Goal: Task Accomplishment & Management: Manage account settings

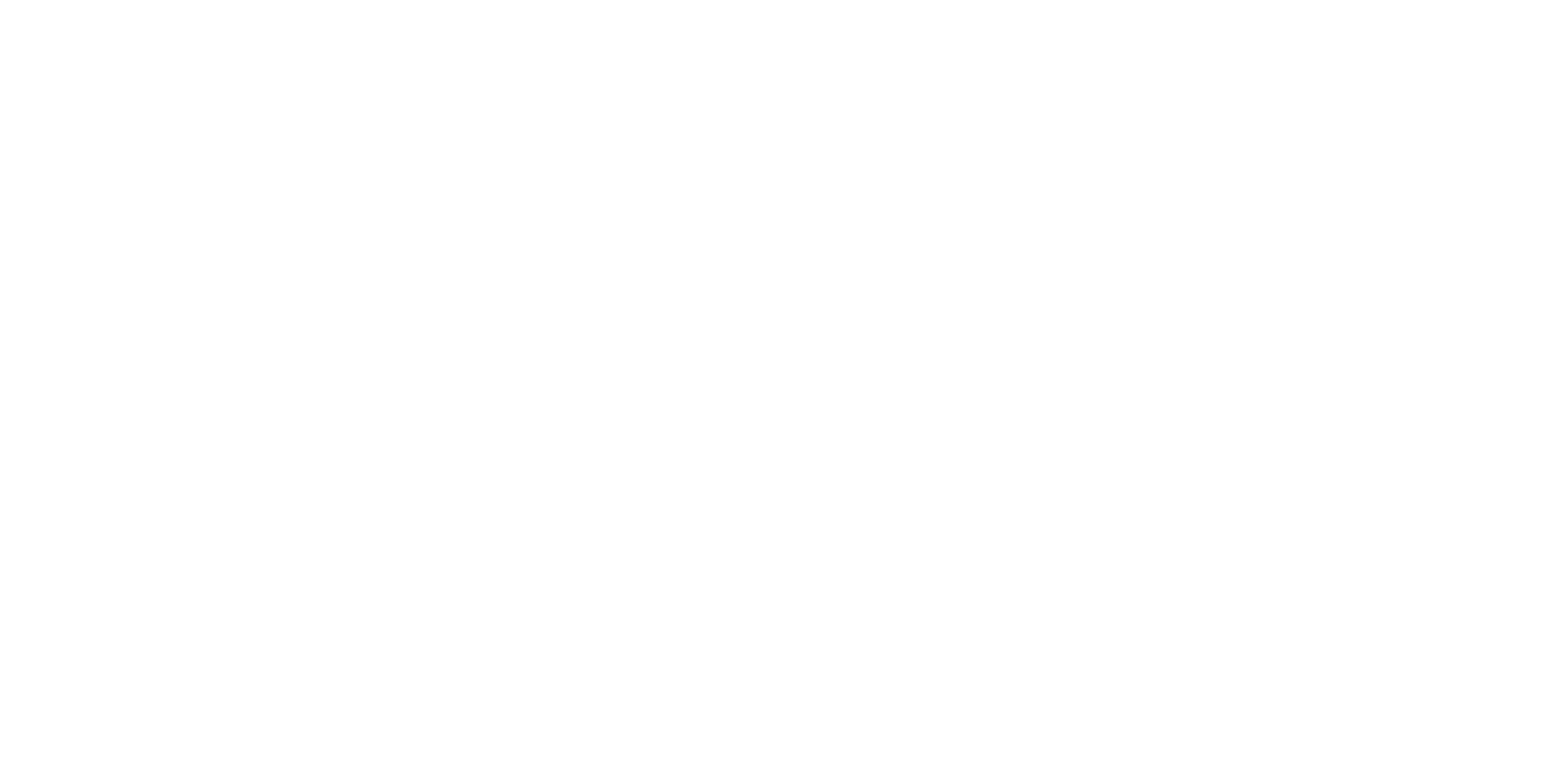
drag, startPoint x: 142, startPoint y: 95, endPoint x: 81, endPoint y: 14, distance: 101.4
click at [142, 93] on div at bounding box center [784, 386] width 1568 height 772
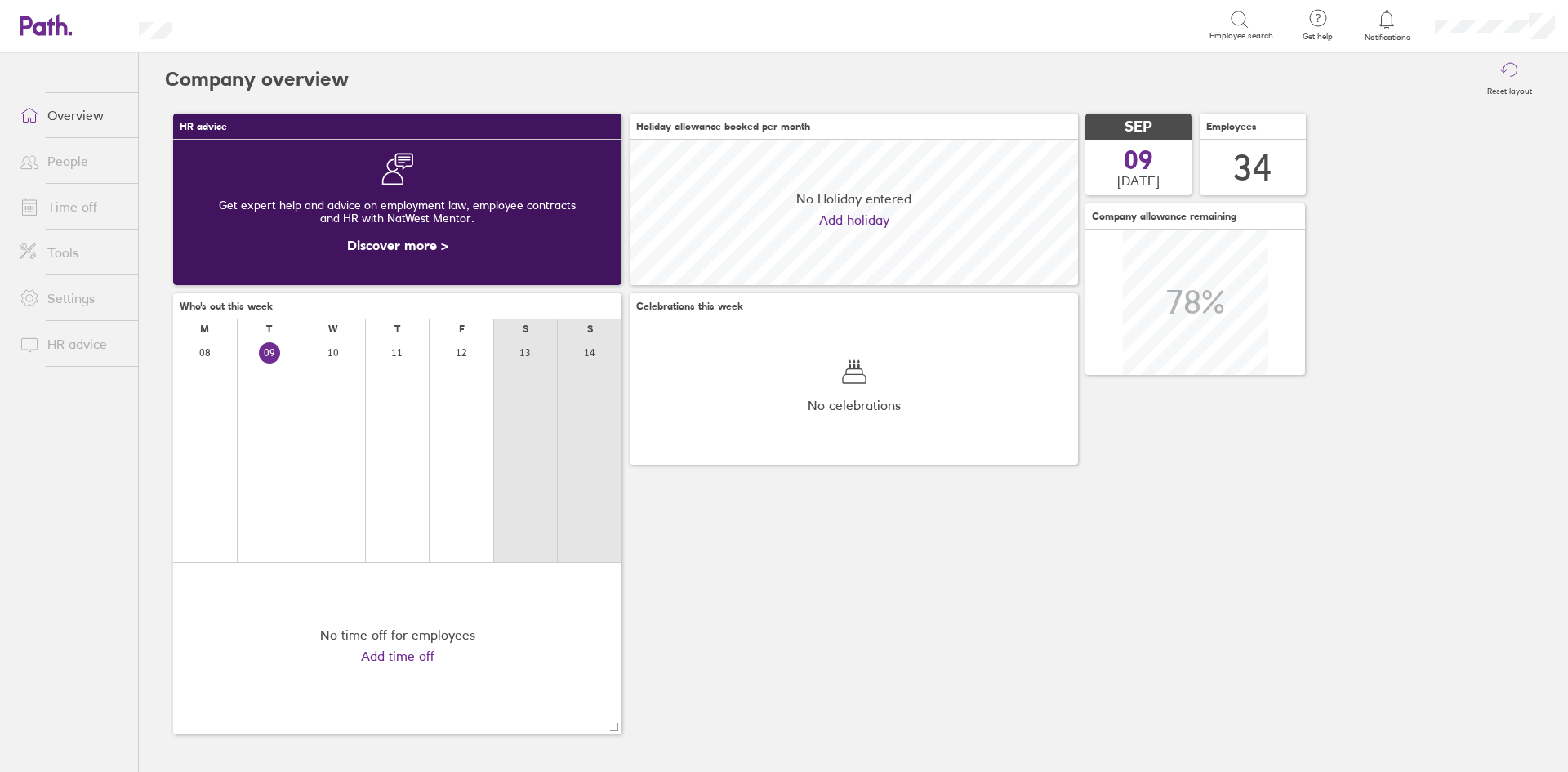
scroll to position [145, 449]
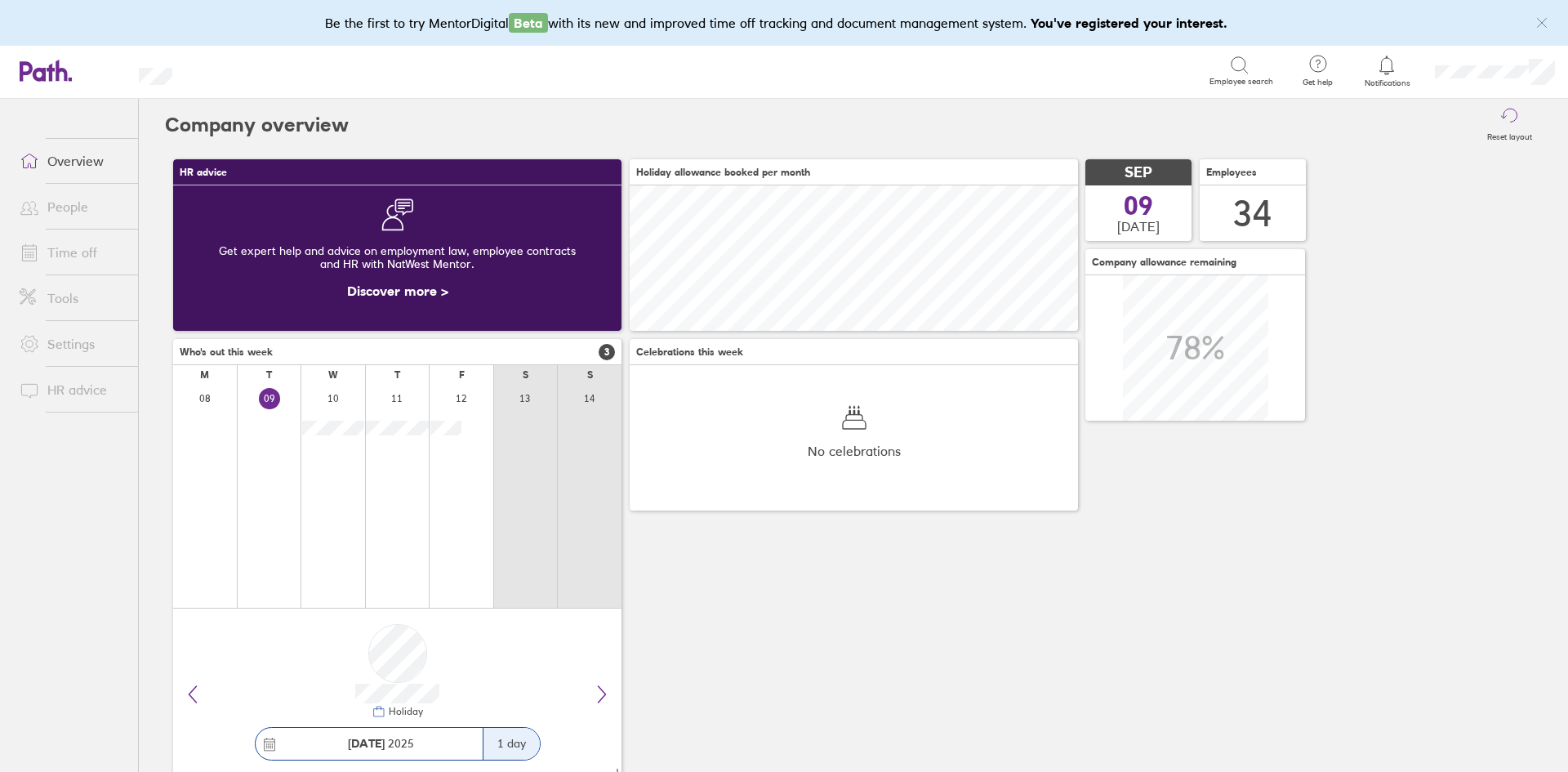
click at [97, 209] on link "People" at bounding box center [72, 206] width 131 height 33
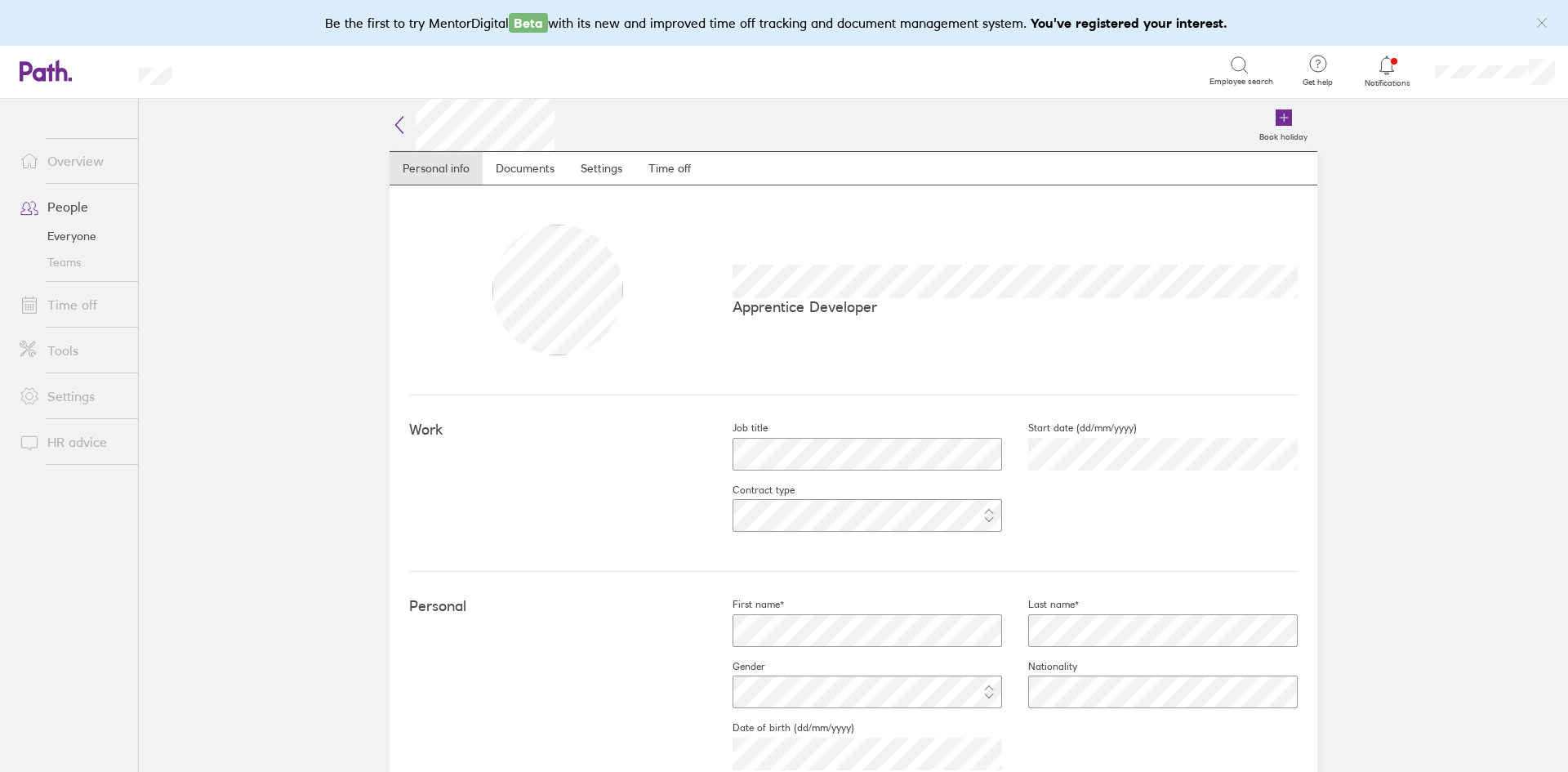
click at [392, 126] on icon at bounding box center [399, 125] width 20 height 20
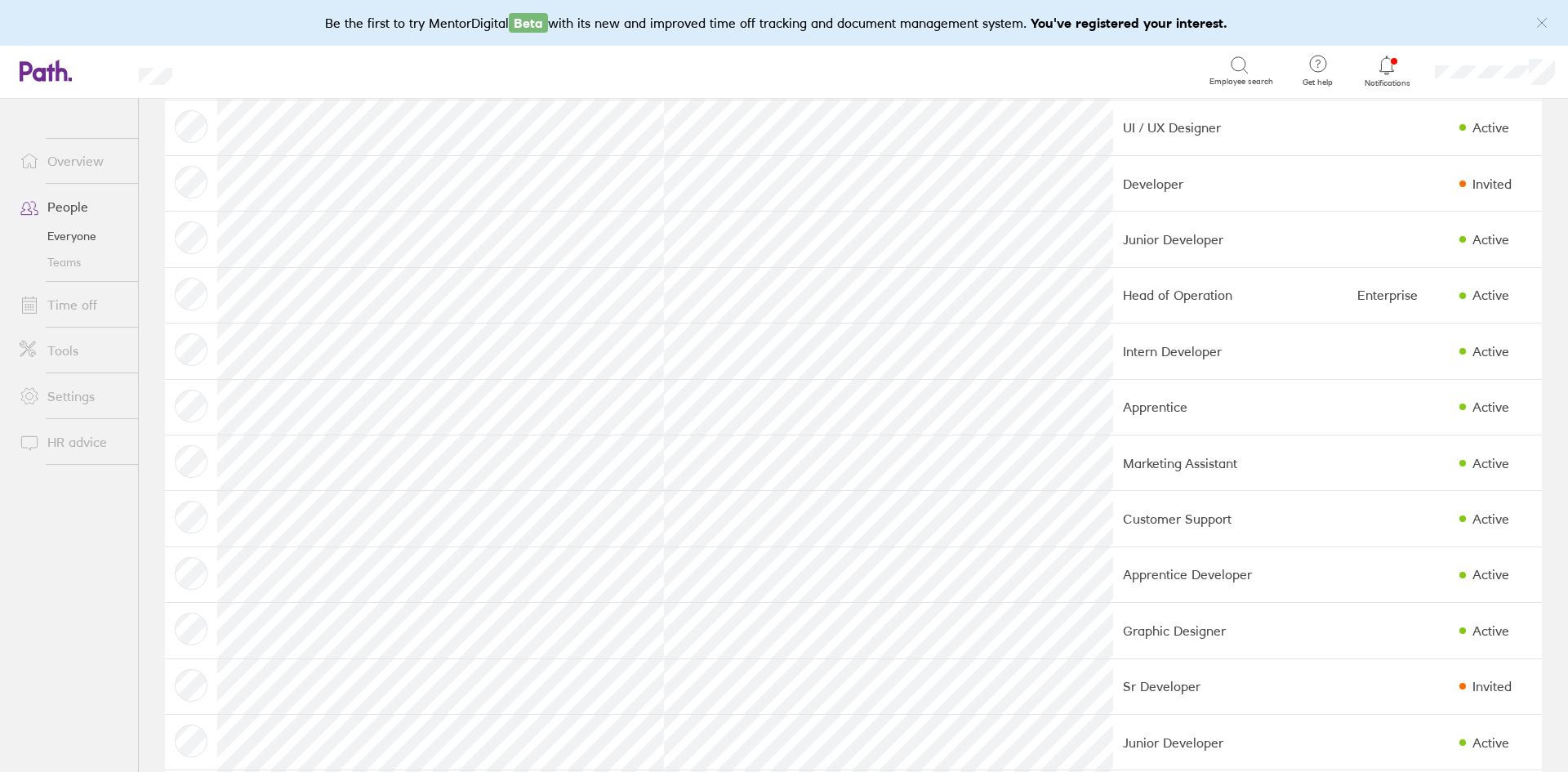
scroll to position [654, 0]
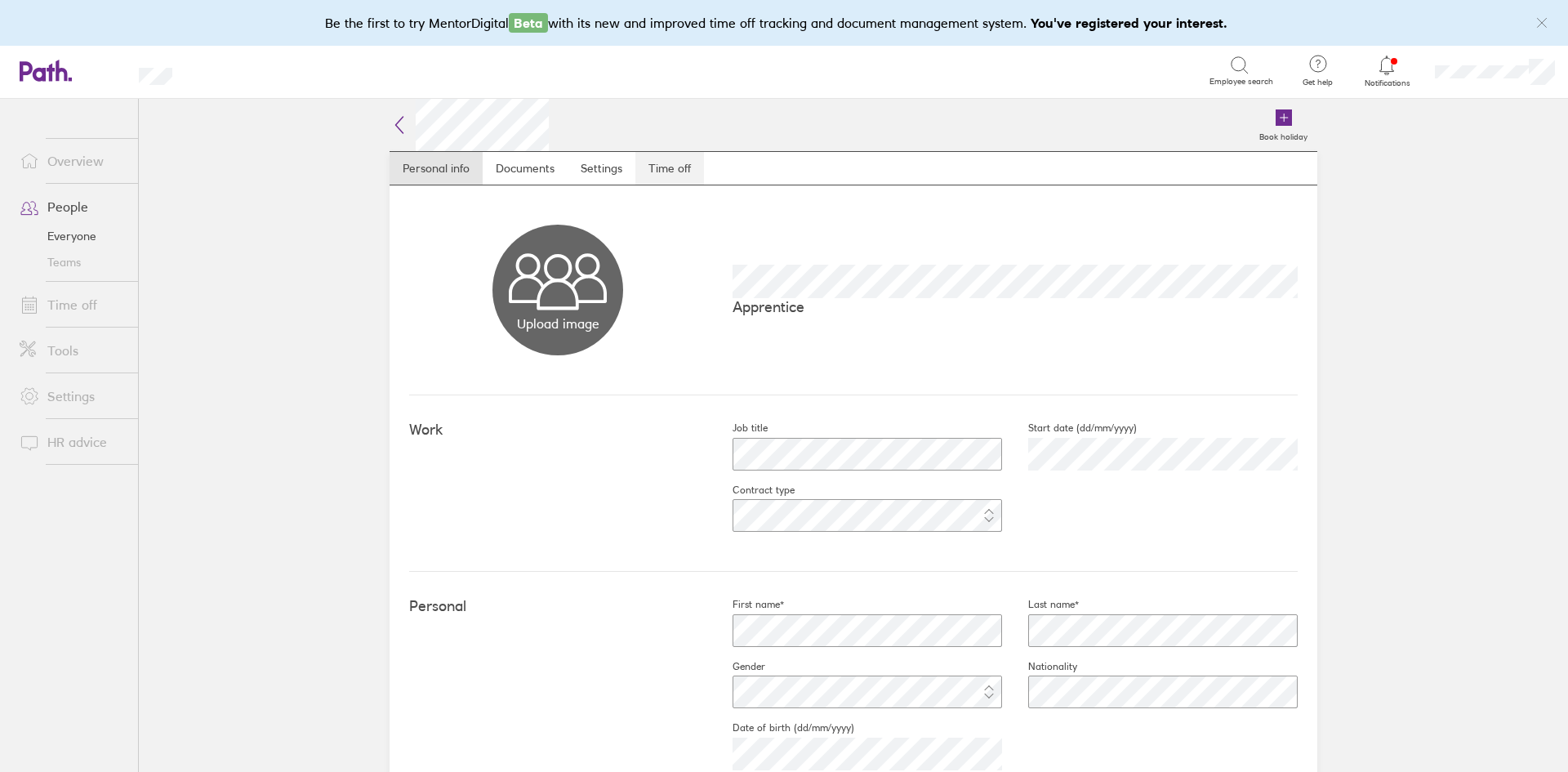
click at [662, 169] on link "Time off" at bounding box center [669, 168] width 68 height 33
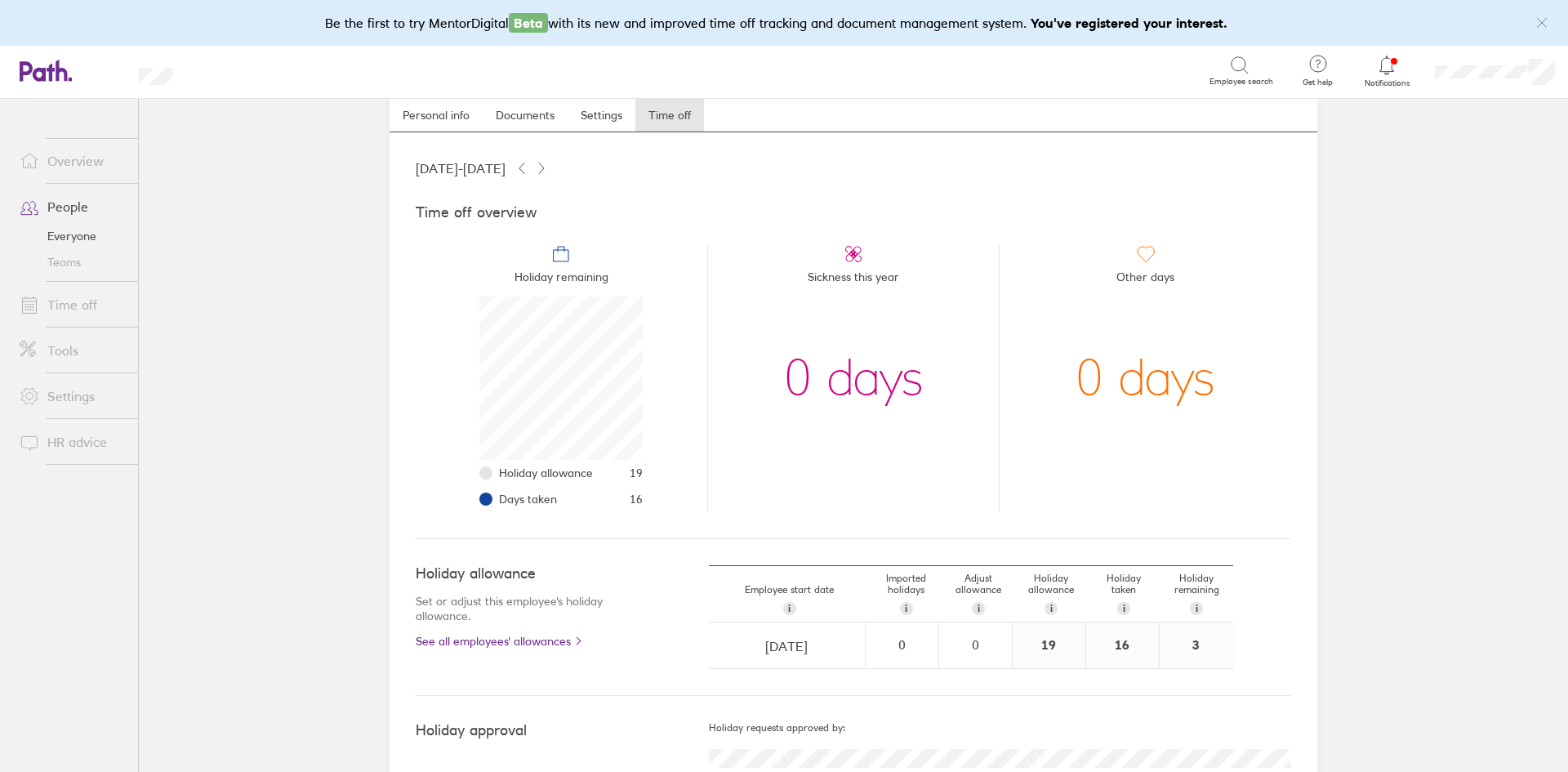
scroll to position [102, 0]
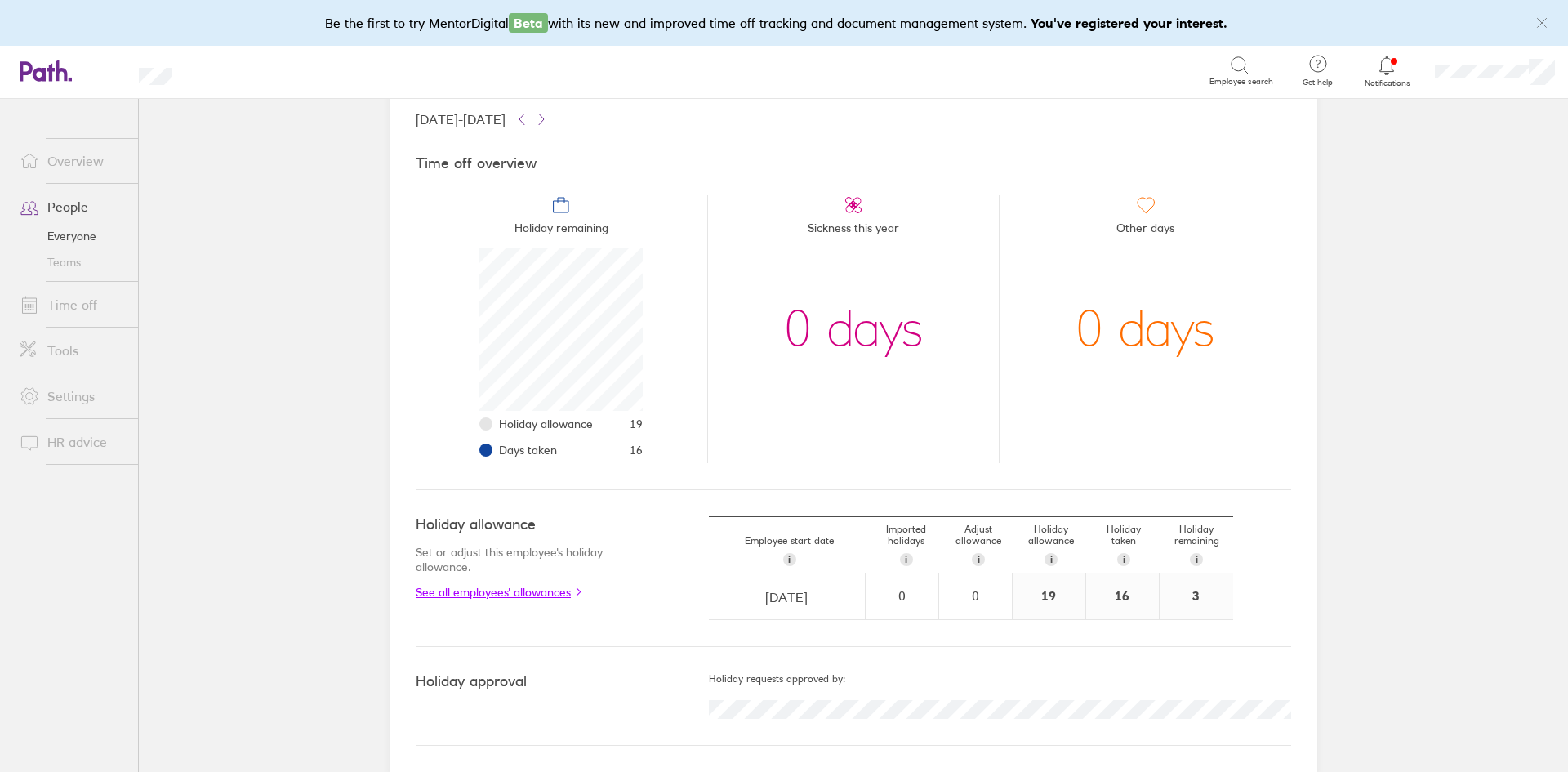
click at [535, 586] on link "See all employees' allowances" at bounding box center [529, 592] width 228 height 13
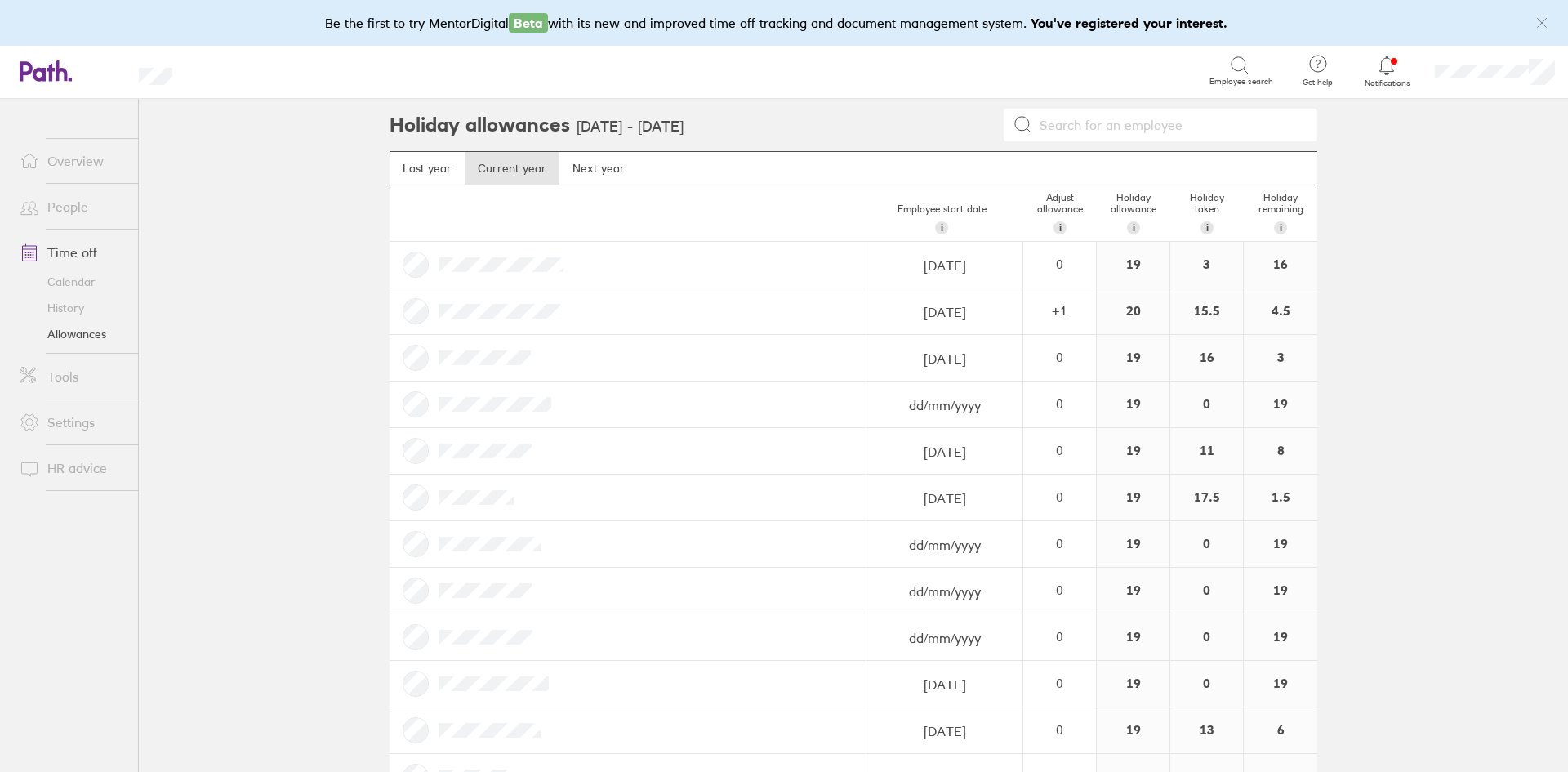
click at [1170, 123] on input at bounding box center [1170, 125] width 274 height 31
click at [72, 306] on link "History" at bounding box center [72, 308] width 131 height 26
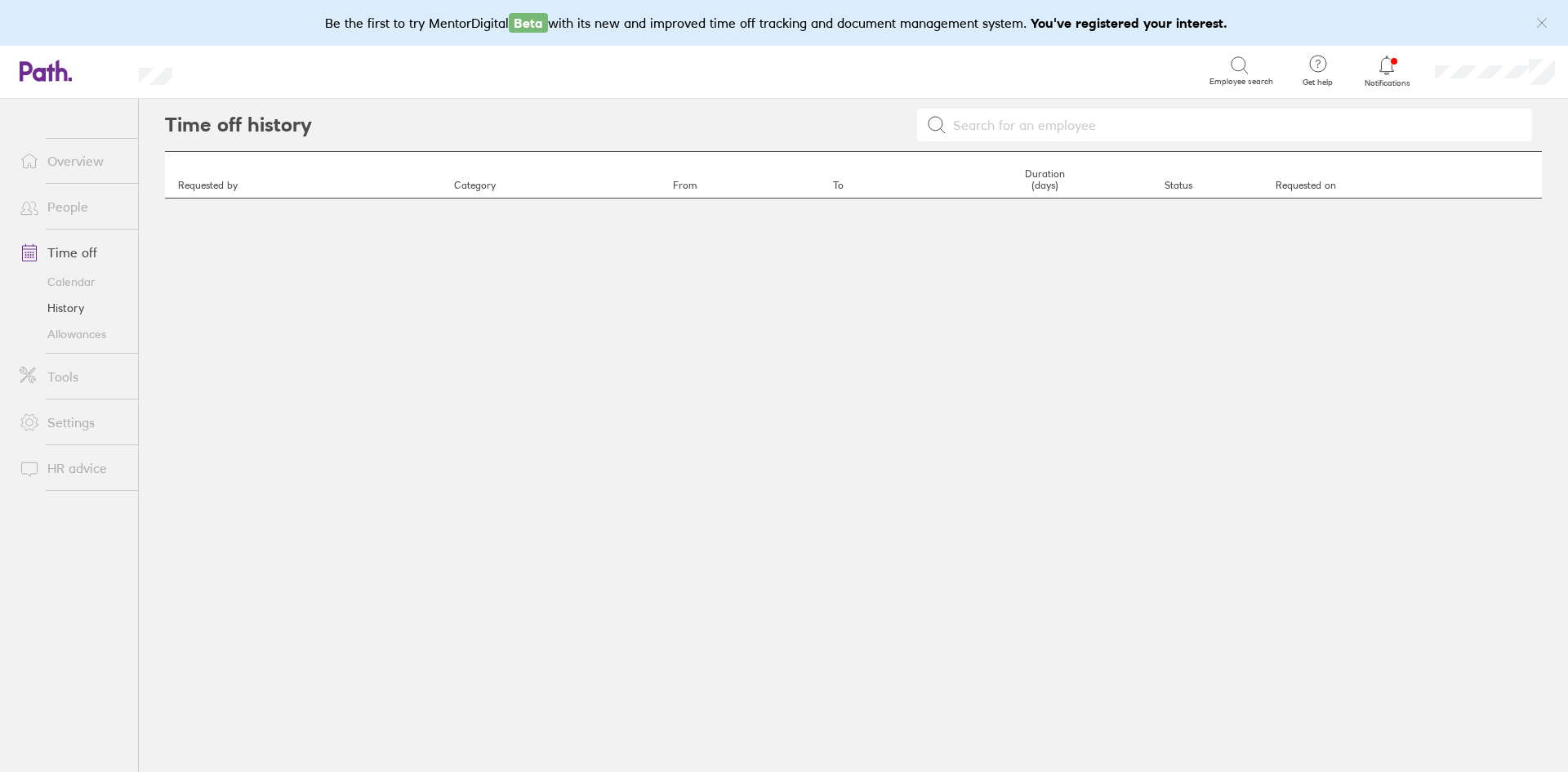
click at [1013, 131] on input at bounding box center [1235, 125] width 576 height 31
type input "l"
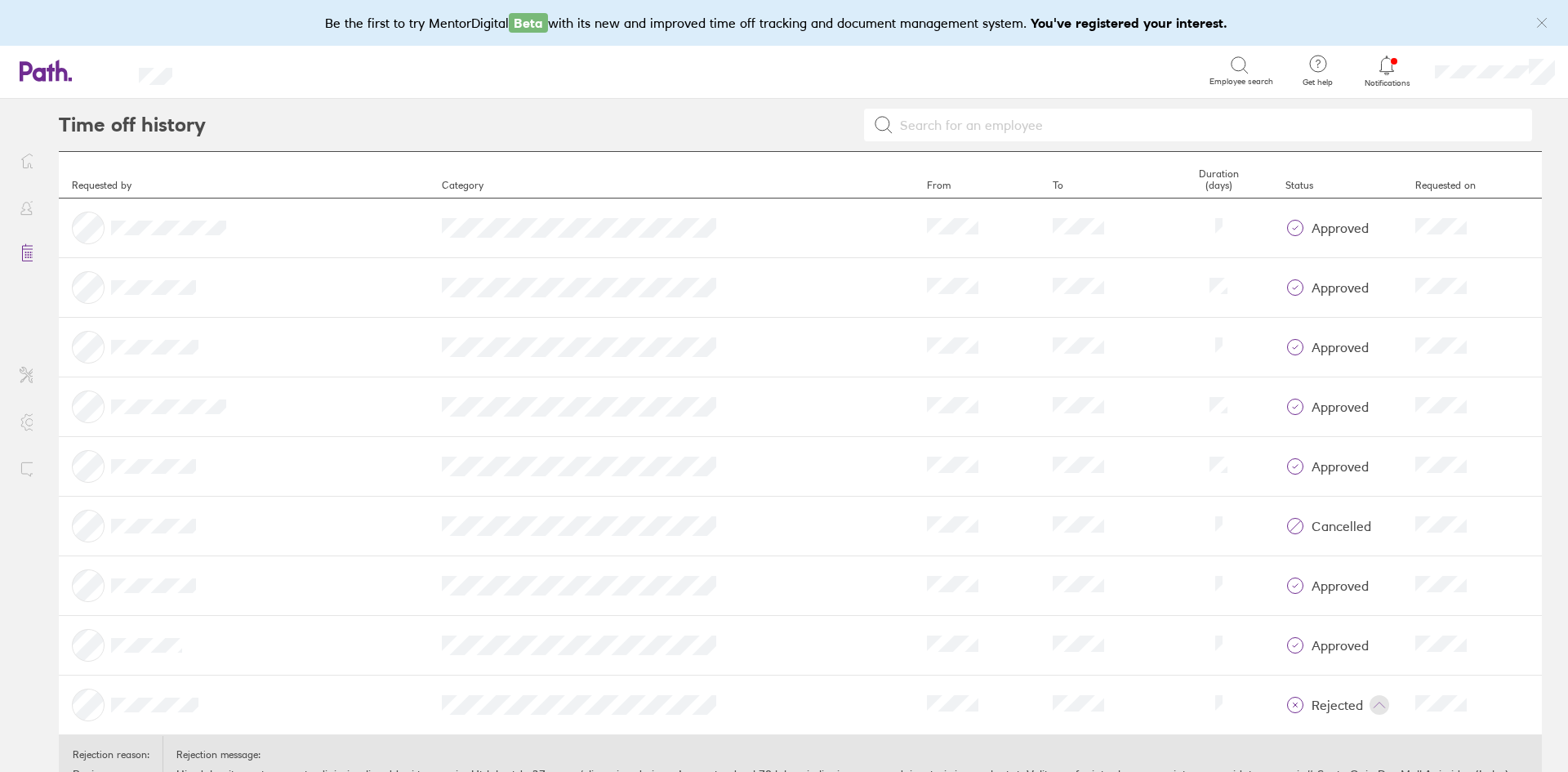
click at [1023, 116] on input at bounding box center [1208, 125] width 629 height 31
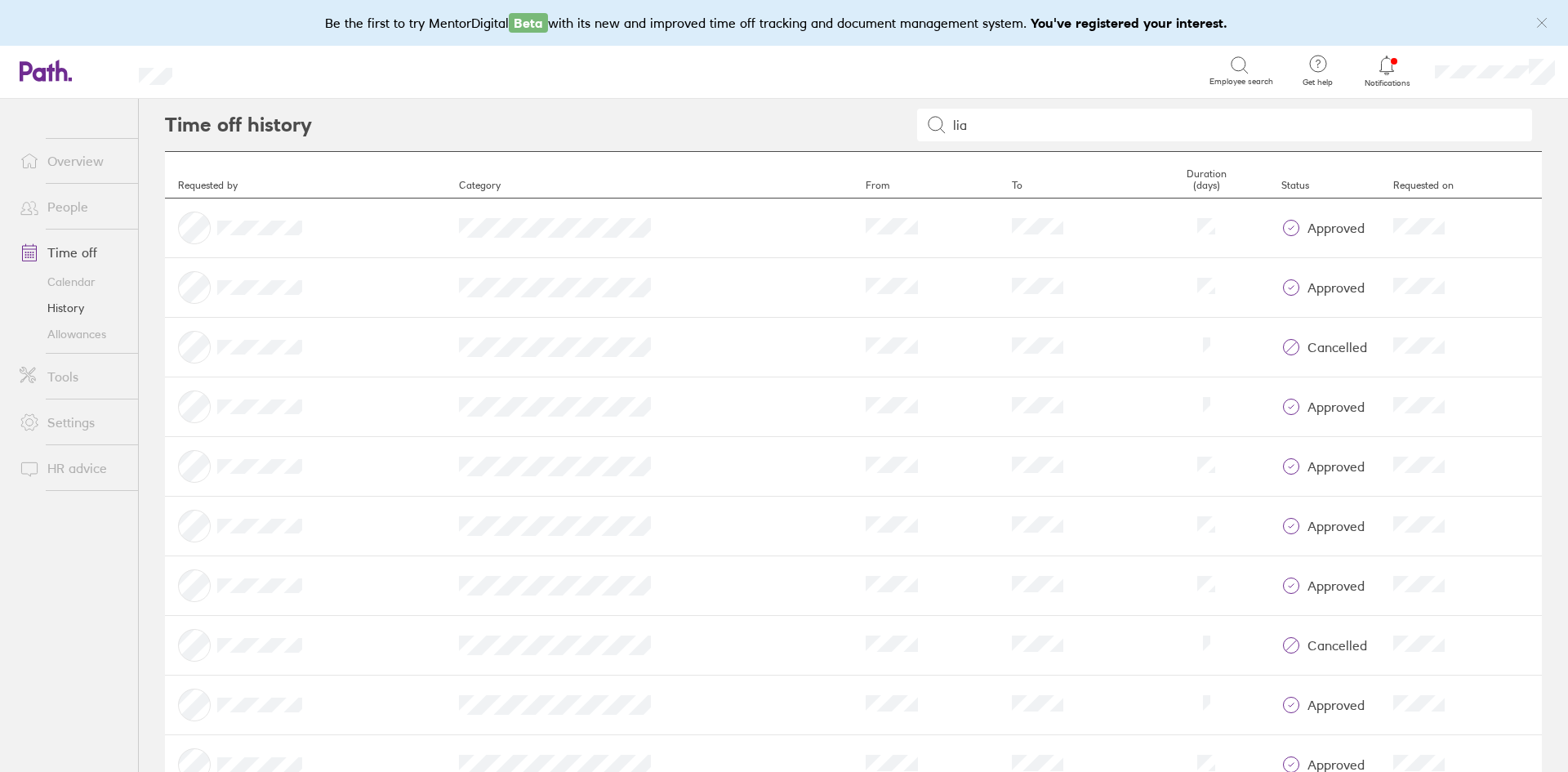
type input "[PERSON_NAME]"
click at [86, 325] on link "Allowances" at bounding box center [72, 334] width 131 height 26
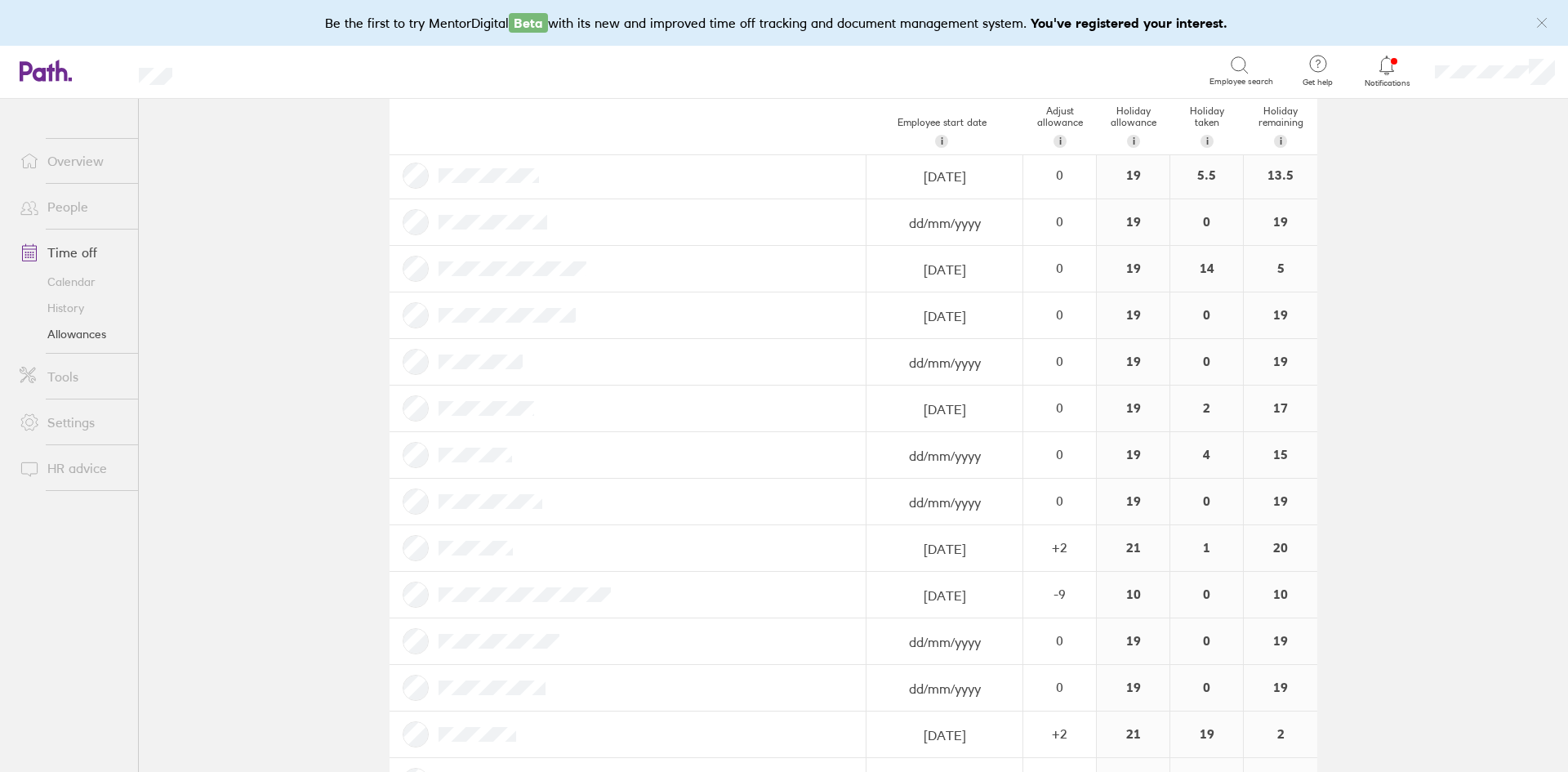
scroll to position [916, 0]
